Goal: Task Accomplishment & Management: Manage account settings

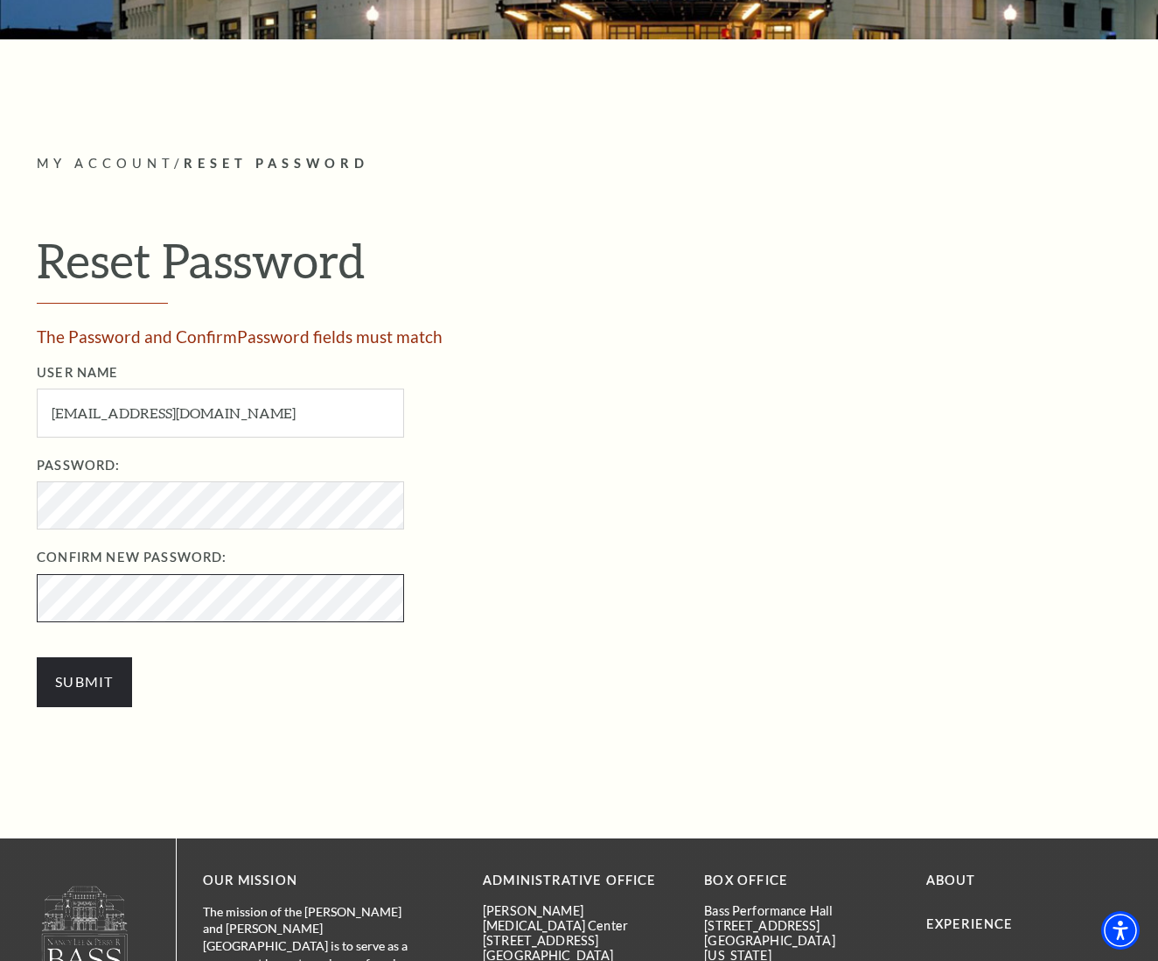
scroll to position [339, 0]
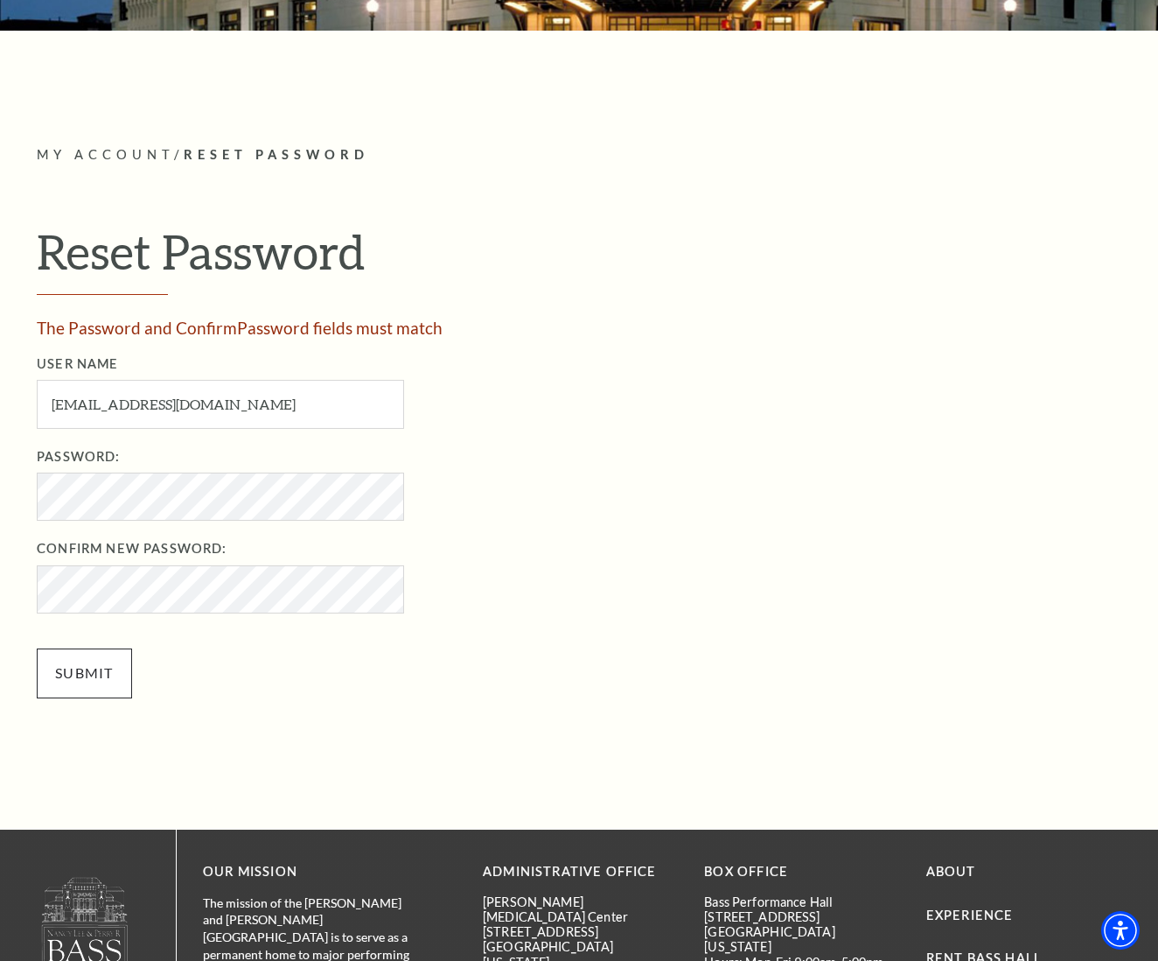
click at [77, 667] on input "Submit" at bounding box center [84, 672] width 95 height 49
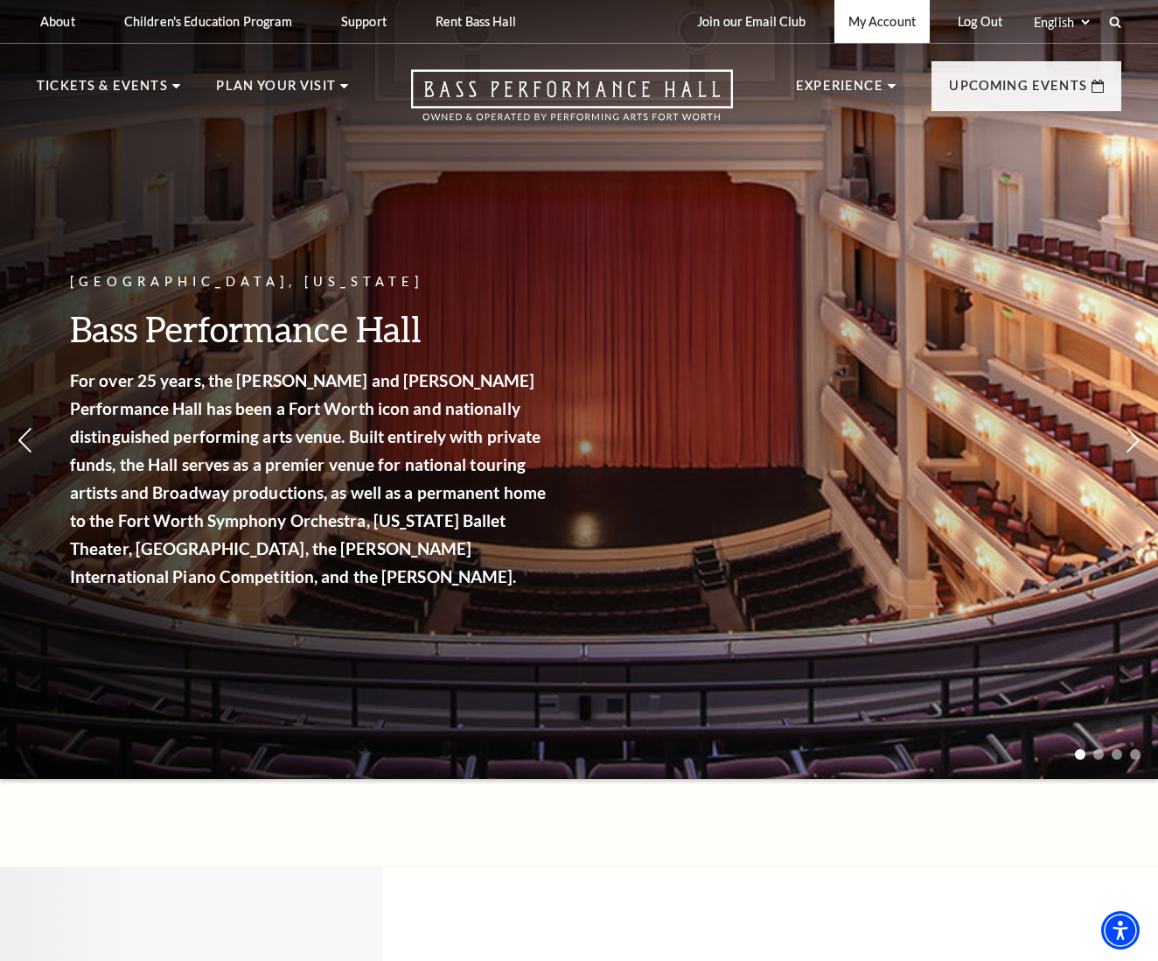
click at [879, 21] on link "My Account" at bounding box center [882, 21] width 95 height 43
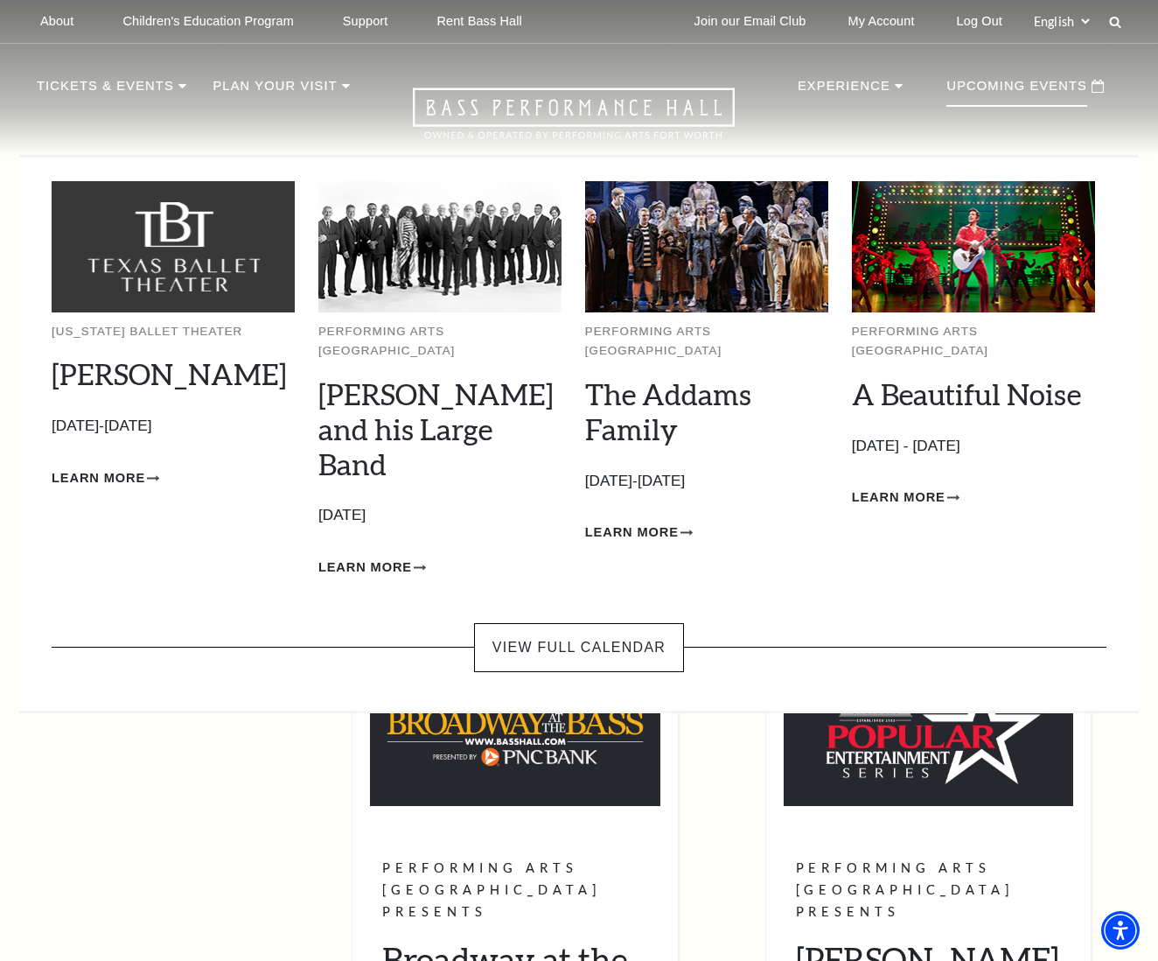
click at [1041, 82] on p "Upcoming Events" at bounding box center [1017, 90] width 141 height 31
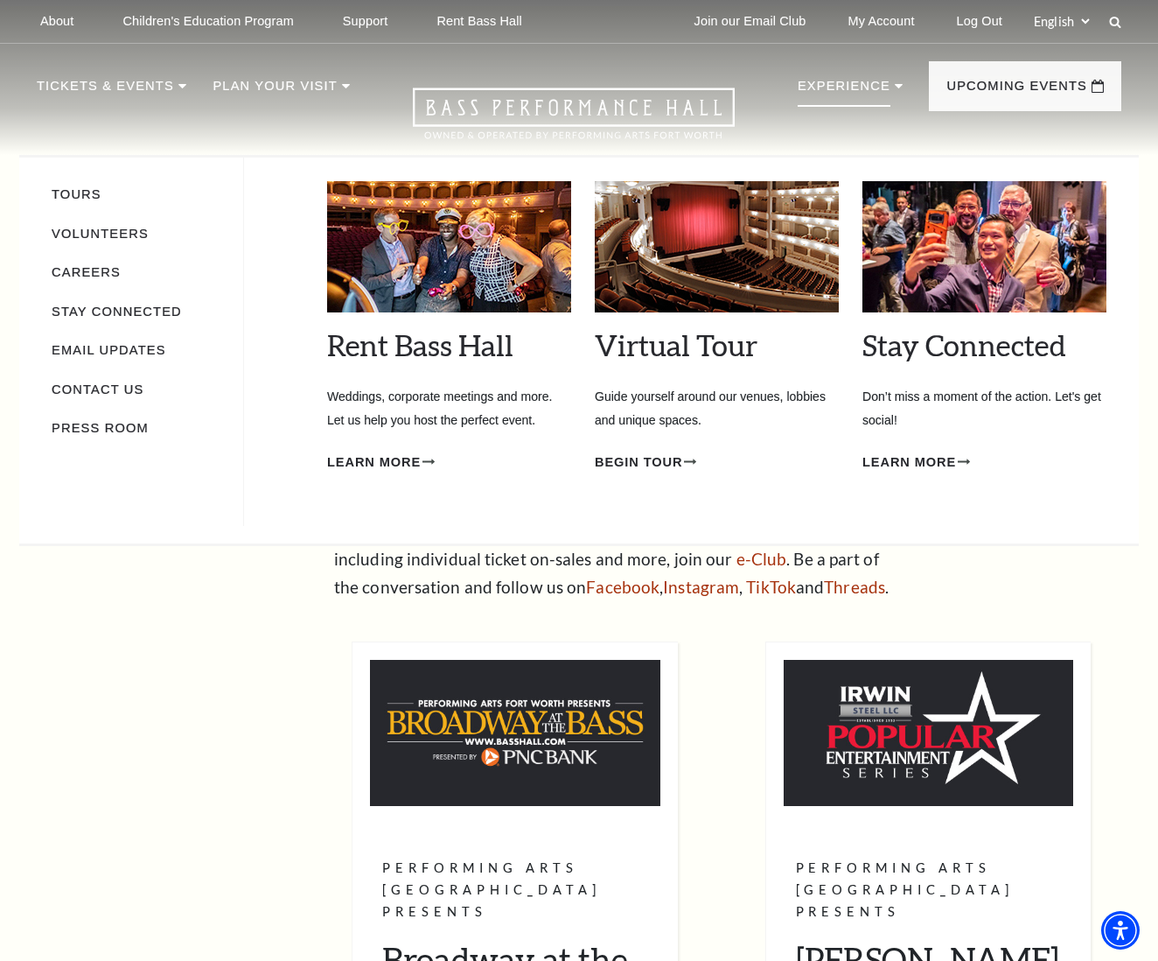
click at [836, 84] on p "Experience" at bounding box center [844, 90] width 93 height 31
click at [872, 84] on p "Experience" at bounding box center [844, 90] width 93 height 31
click at [862, 85] on p "Experience" at bounding box center [844, 90] width 93 height 31
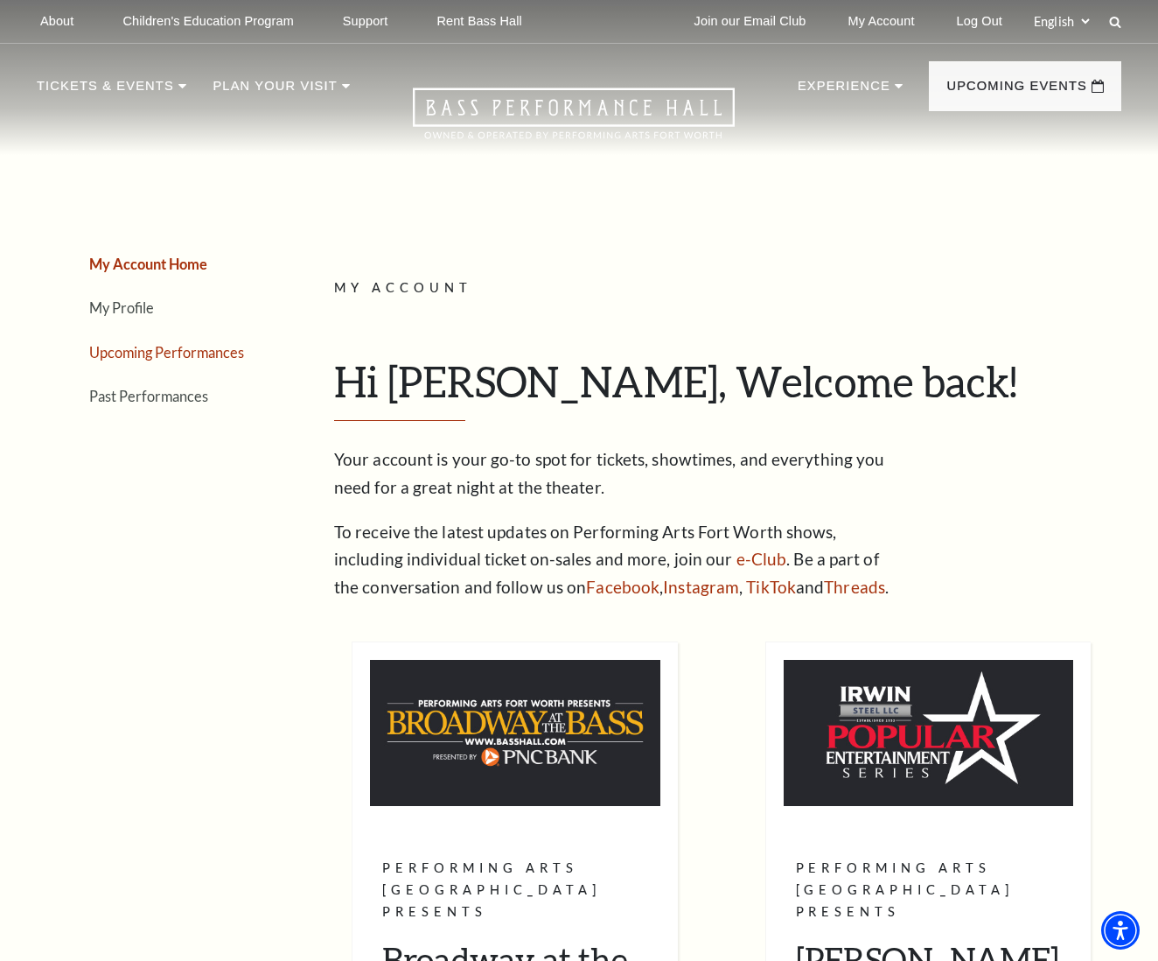
click at [163, 350] on link "Upcoming Performances" at bounding box center [166, 352] width 155 height 17
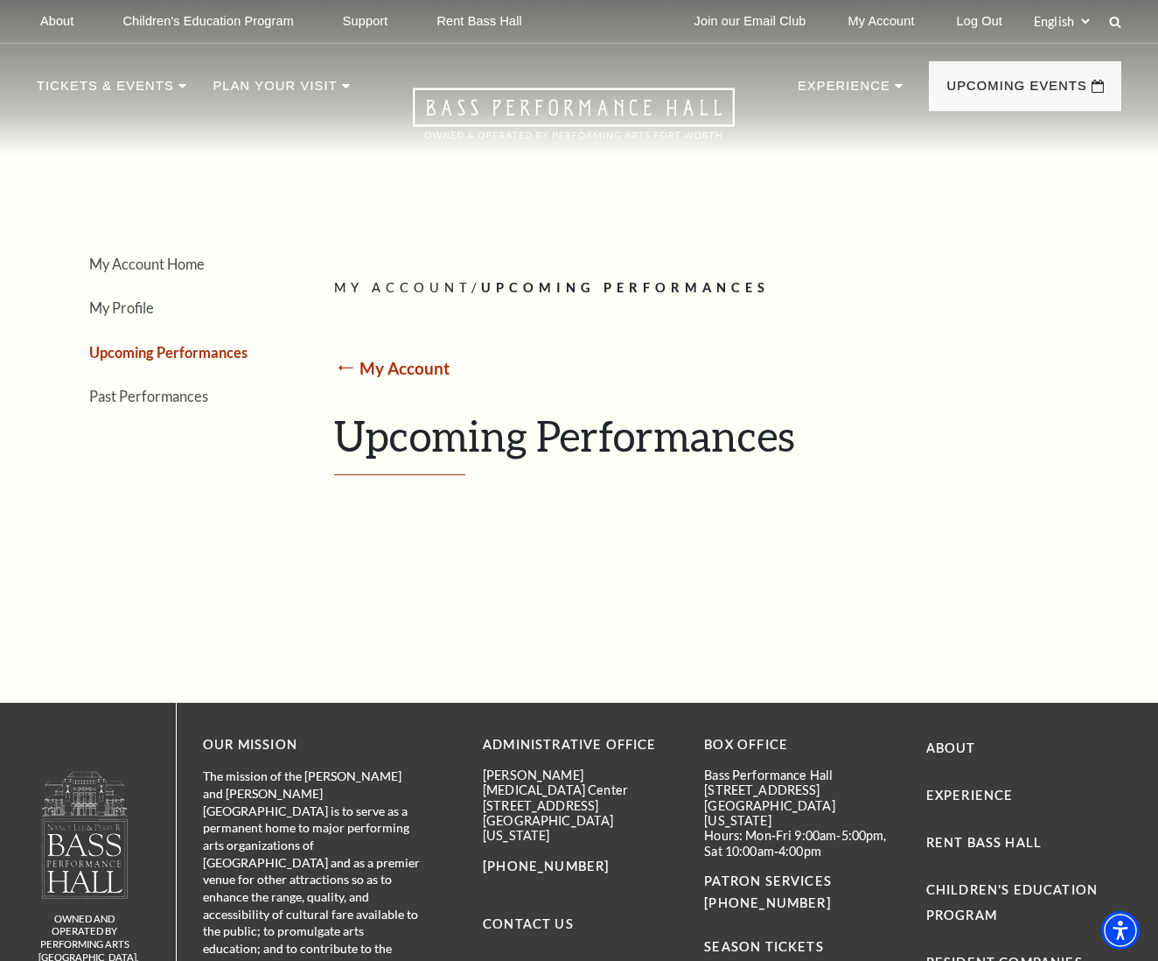
click at [422, 367] on link "My Account" at bounding box center [405, 368] width 90 height 20
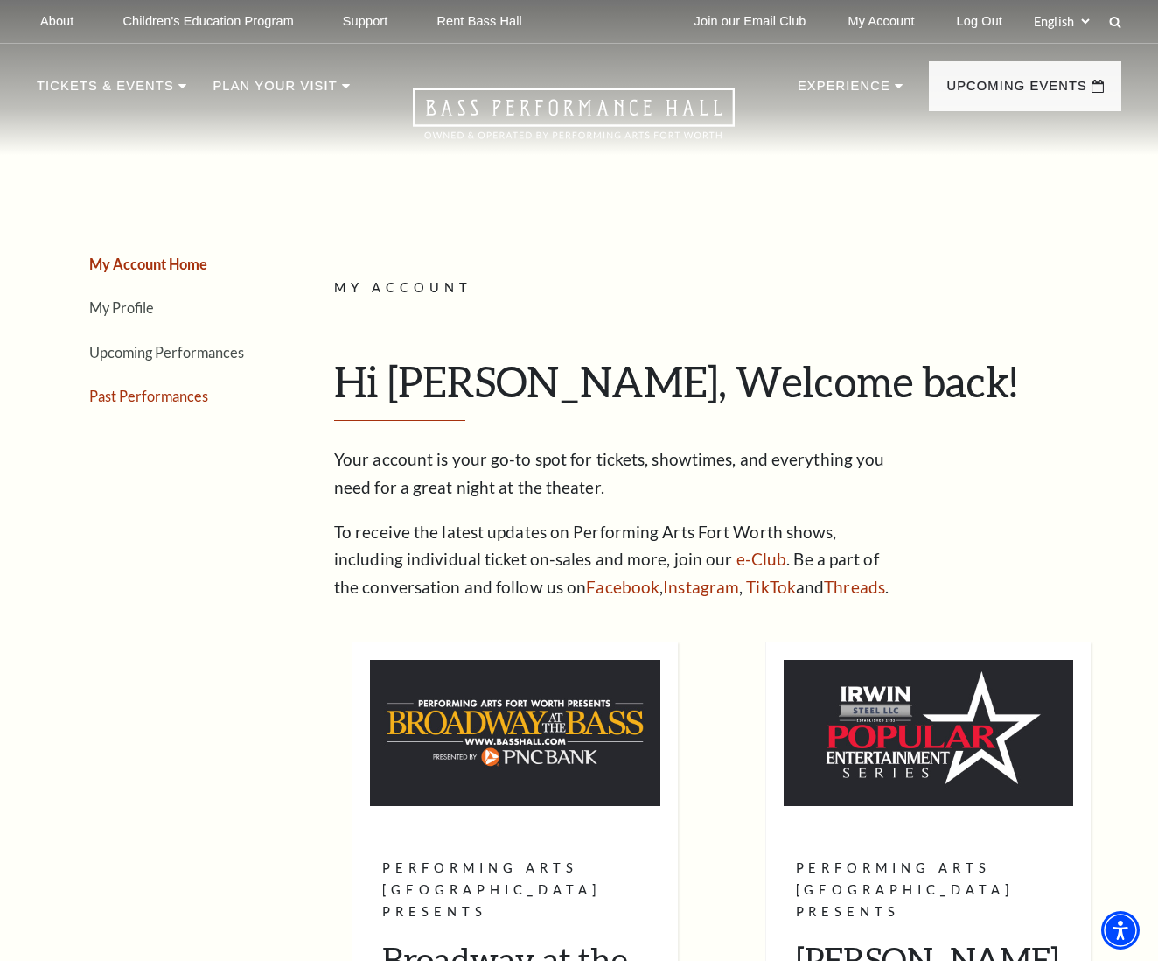
click at [177, 394] on link "Past Performances" at bounding box center [148, 396] width 119 height 17
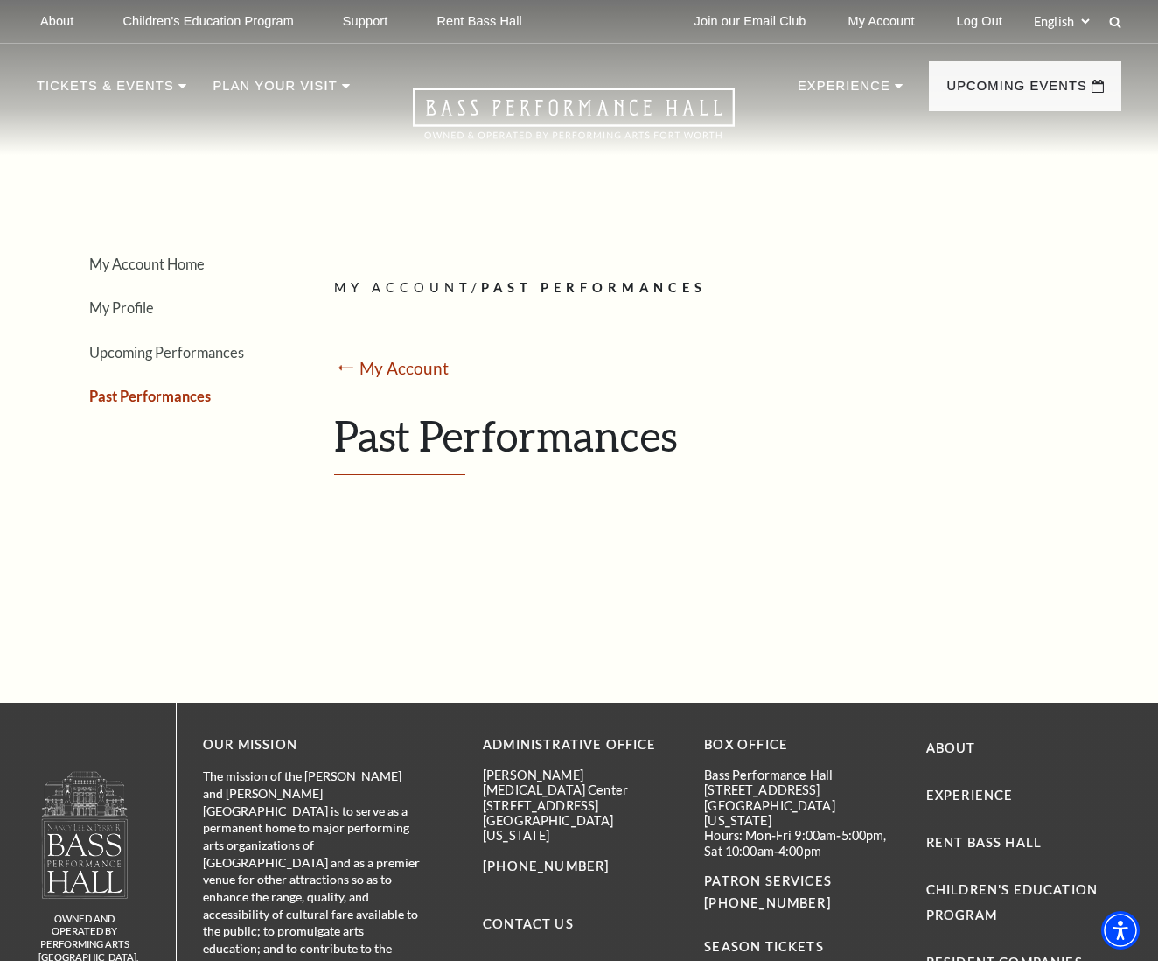
click at [177, 394] on link "Past Performances" at bounding box center [150, 396] width 122 height 17
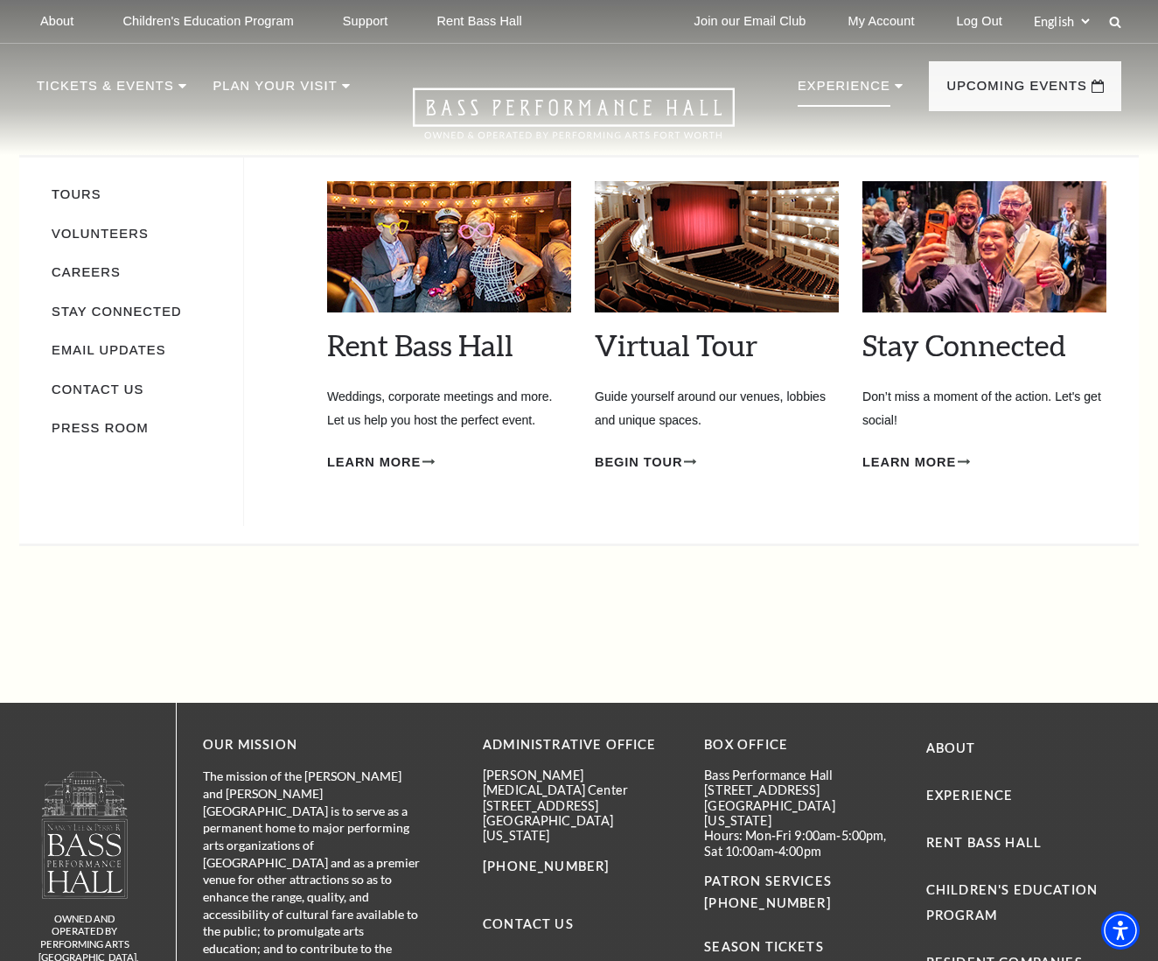
click at [865, 81] on p "Experience" at bounding box center [844, 90] width 93 height 31
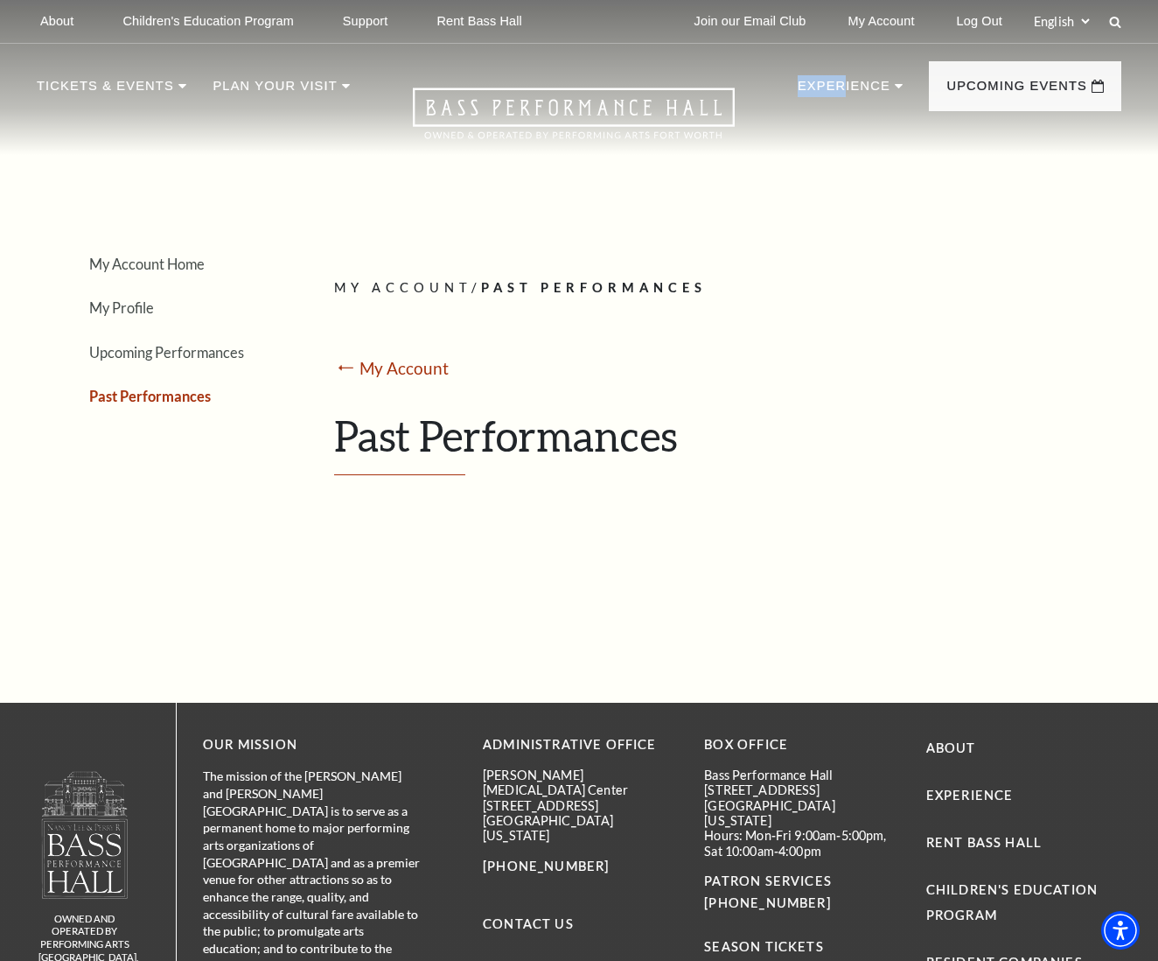
drag, startPoint x: 839, startPoint y: 82, endPoint x: 787, endPoint y: 107, distance: 57.9
click at [787, 107] on nav "Tickets & Events Now On Sale Broadway At The Bass presented by PNC Bank Irwin S…" at bounding box center [579, 99] width 1120 height 111
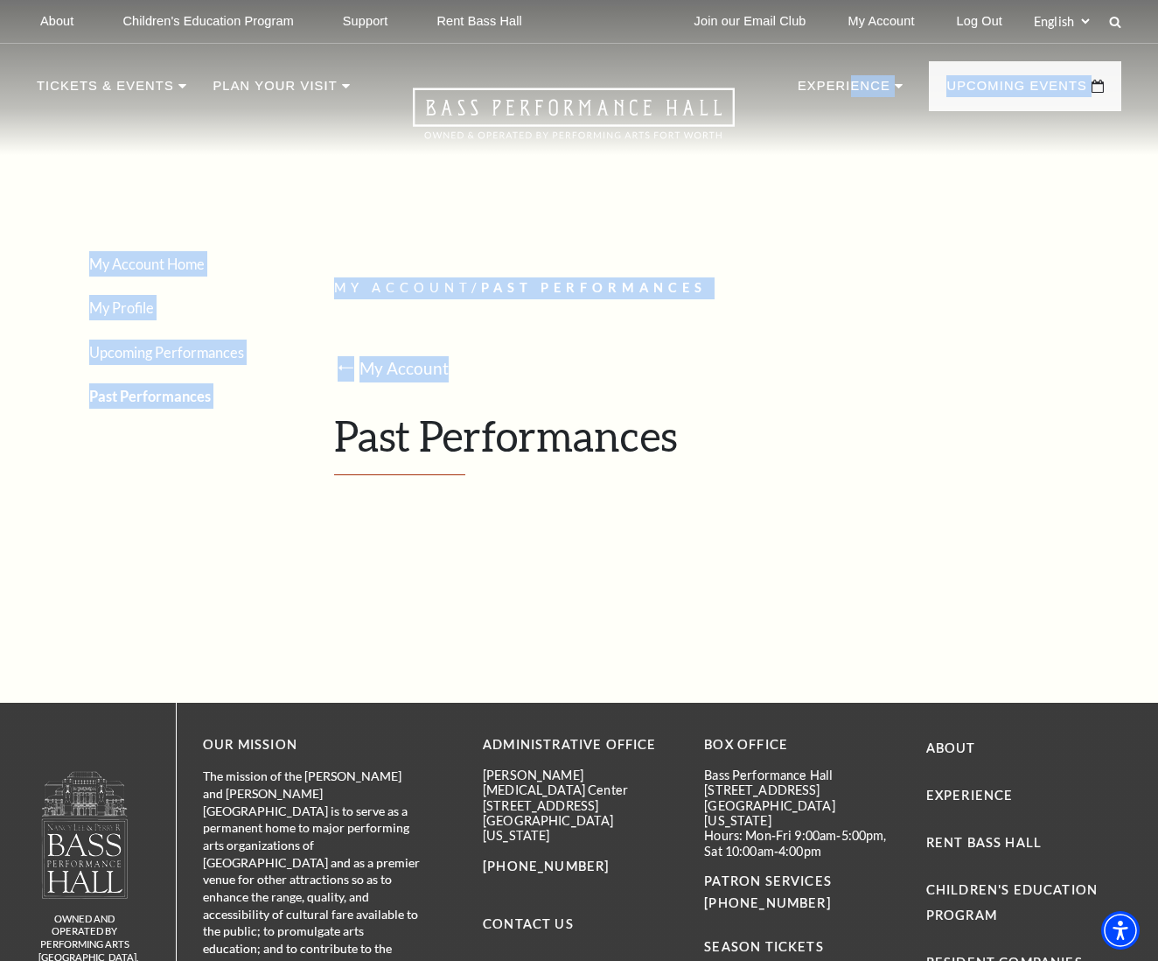
drag, startPoint x: 846, startPoint y: 80, endPoint x: 627, endPoint y: 410, distance: 395.8
click at [533, 380] on div "Select: English Español Tickets & Events Now On Sale Broadway At The Bass prese…" at bounding box center [579, 605] width 1158 height 1210
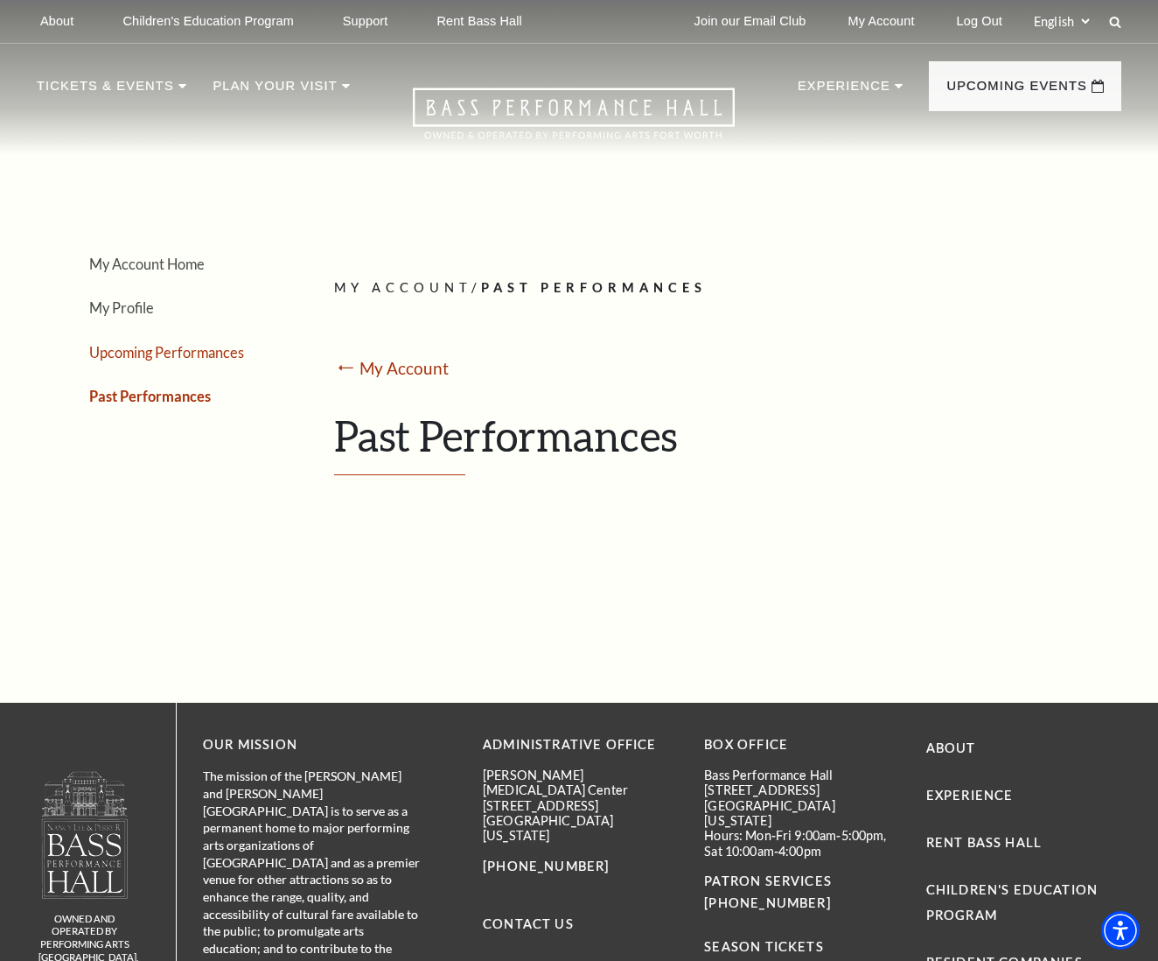
click at [235, 350] on link "Upcoming Performances" at bounding box center [166, 352] width 155 height 17
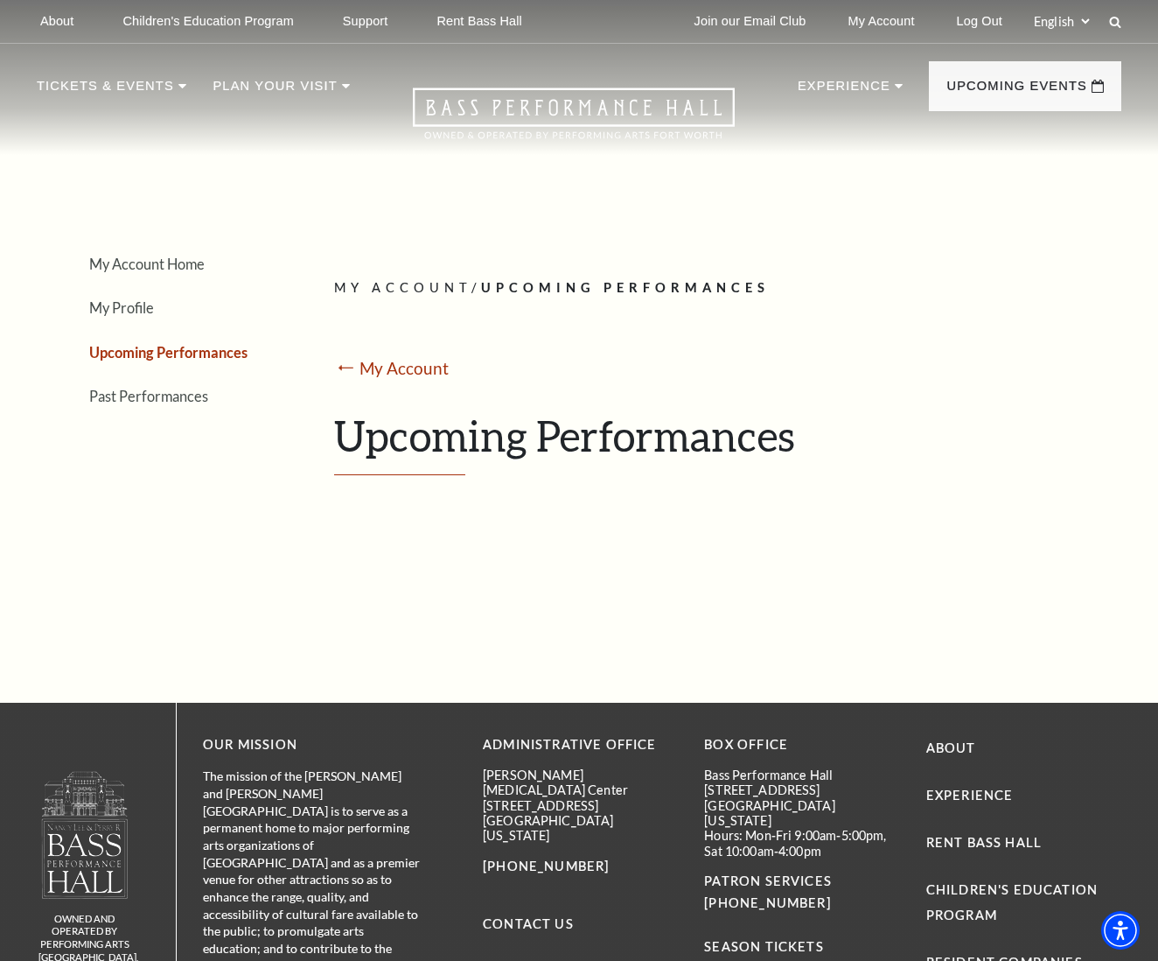
click at [234, 350] on link "Upcoming Performances" at bounding box center [168, 352] width 158 height 17
click at [409, 365] on link "My Account" at bounding box center [405, 368] width 90 height 20
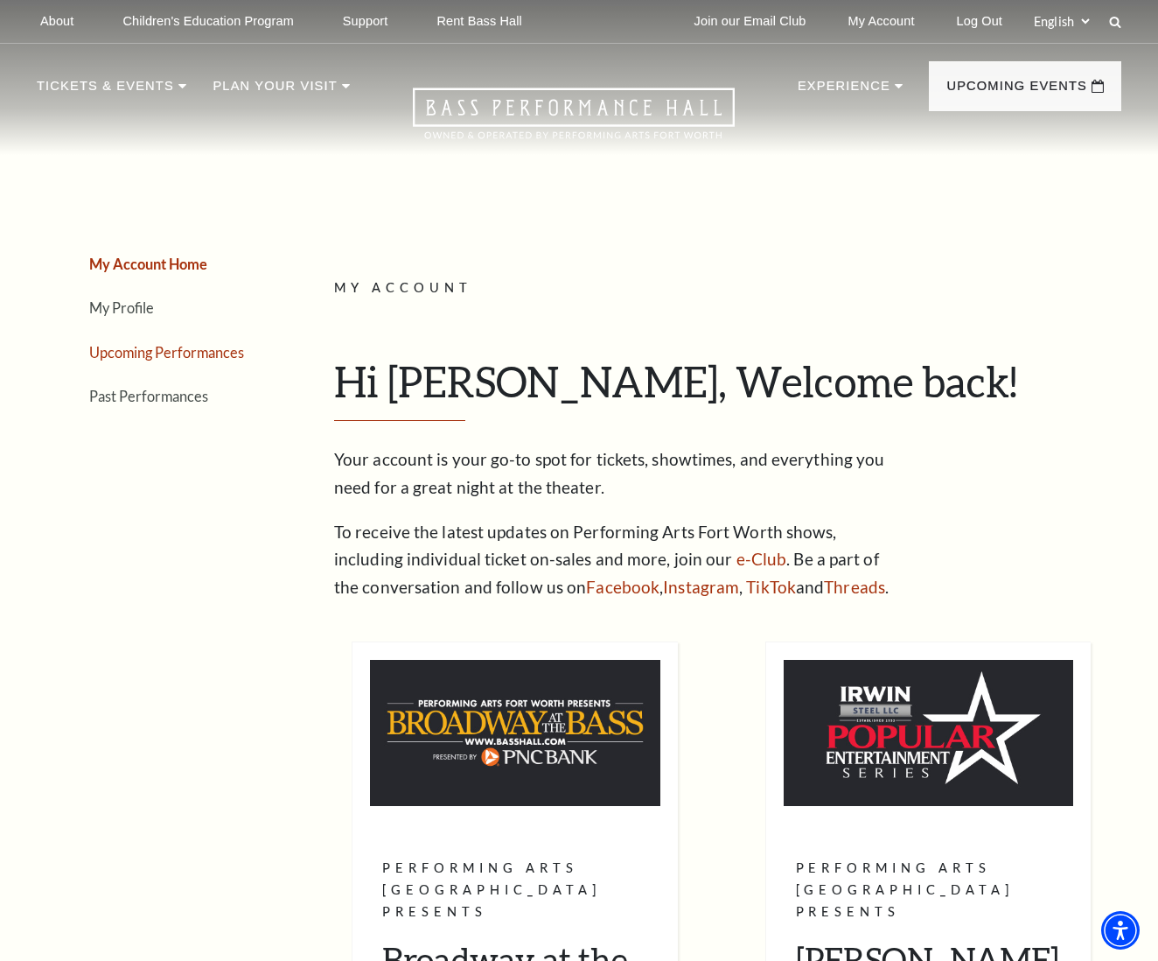
click at [118, 348] on link "Upcoming Performances" at bounding box center [166, 352] width 155 height 17
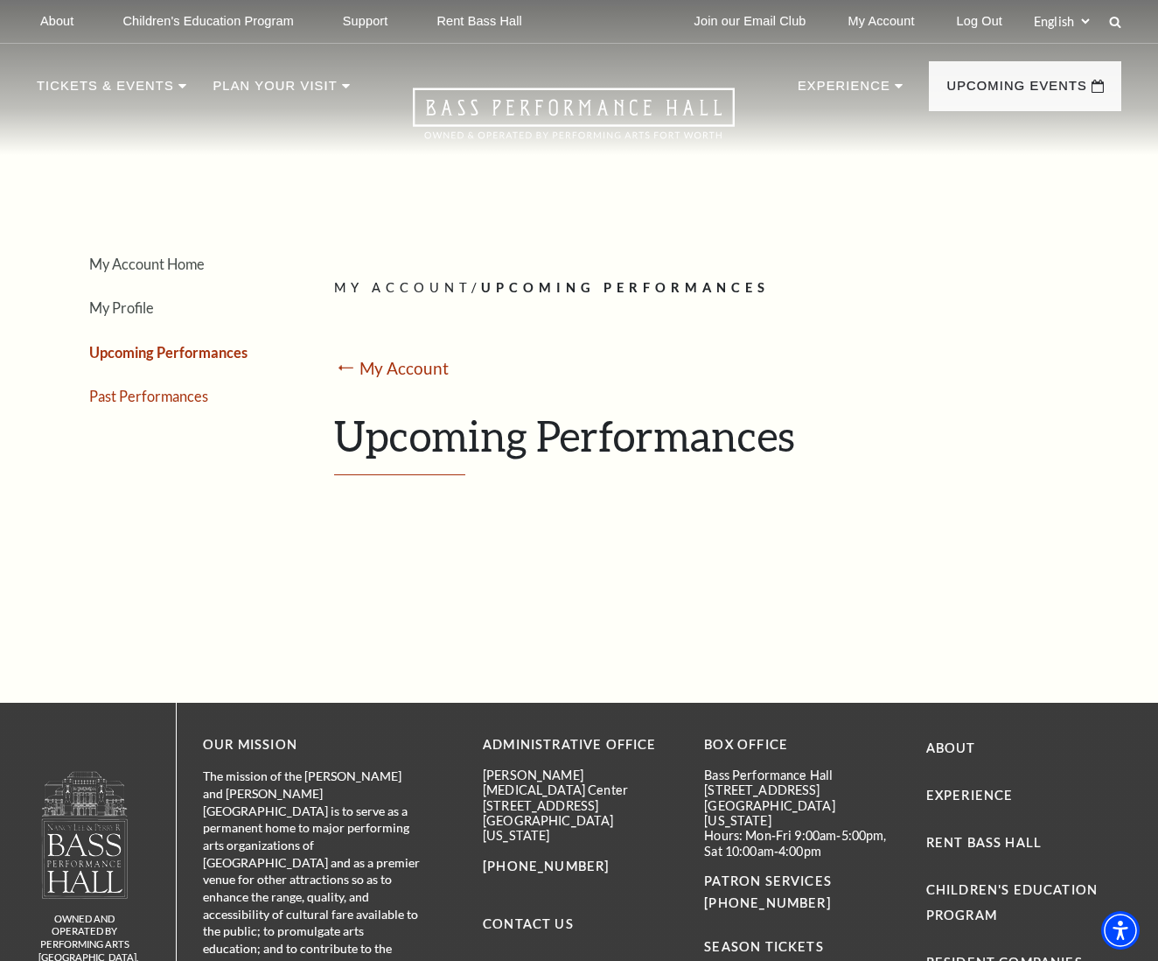
click at [128, 391] on link "Past Performances" at bounding box center [148, 396] width 119 height 17
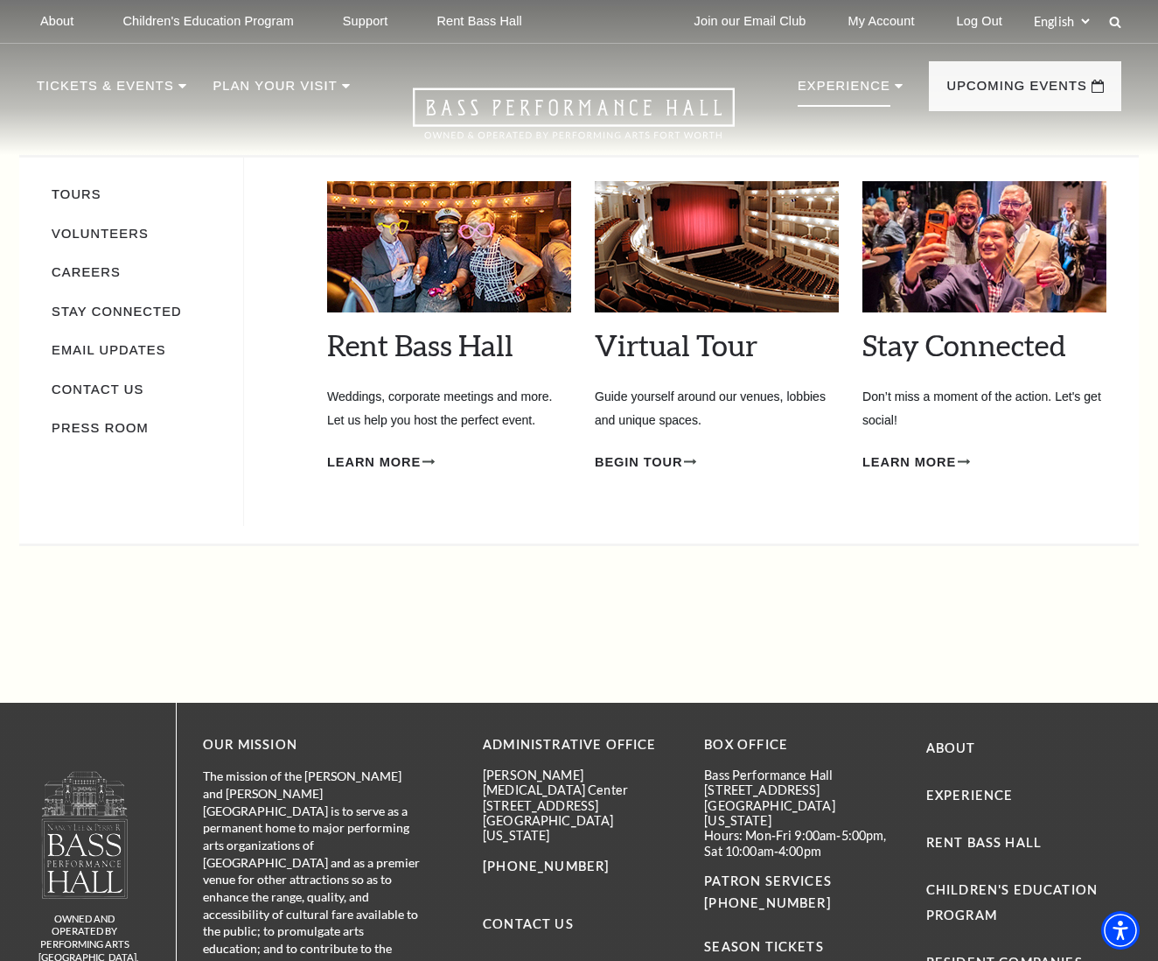
click at [835, 83] on p "Experience" at bounding box center [844, 90] width 93 height 31
click at [115, 231] on link "Volunteers" at bounding box center [100, 234] width 97 height 14
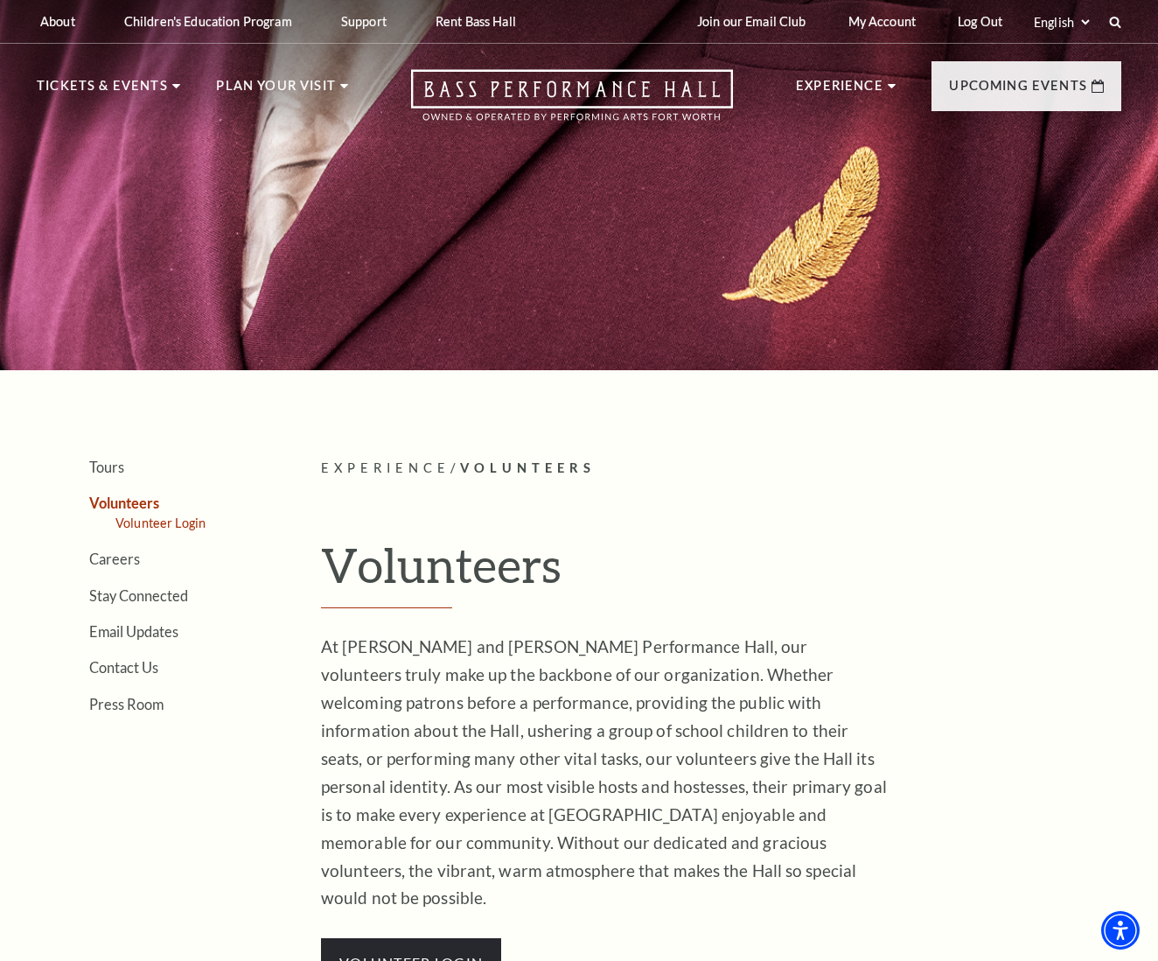
click at [179, 521] on link "Volunteer Login" at bounding box center [160, 522] width 90 height 15
